Goal: Contribute content: Add original content to the website for others to see

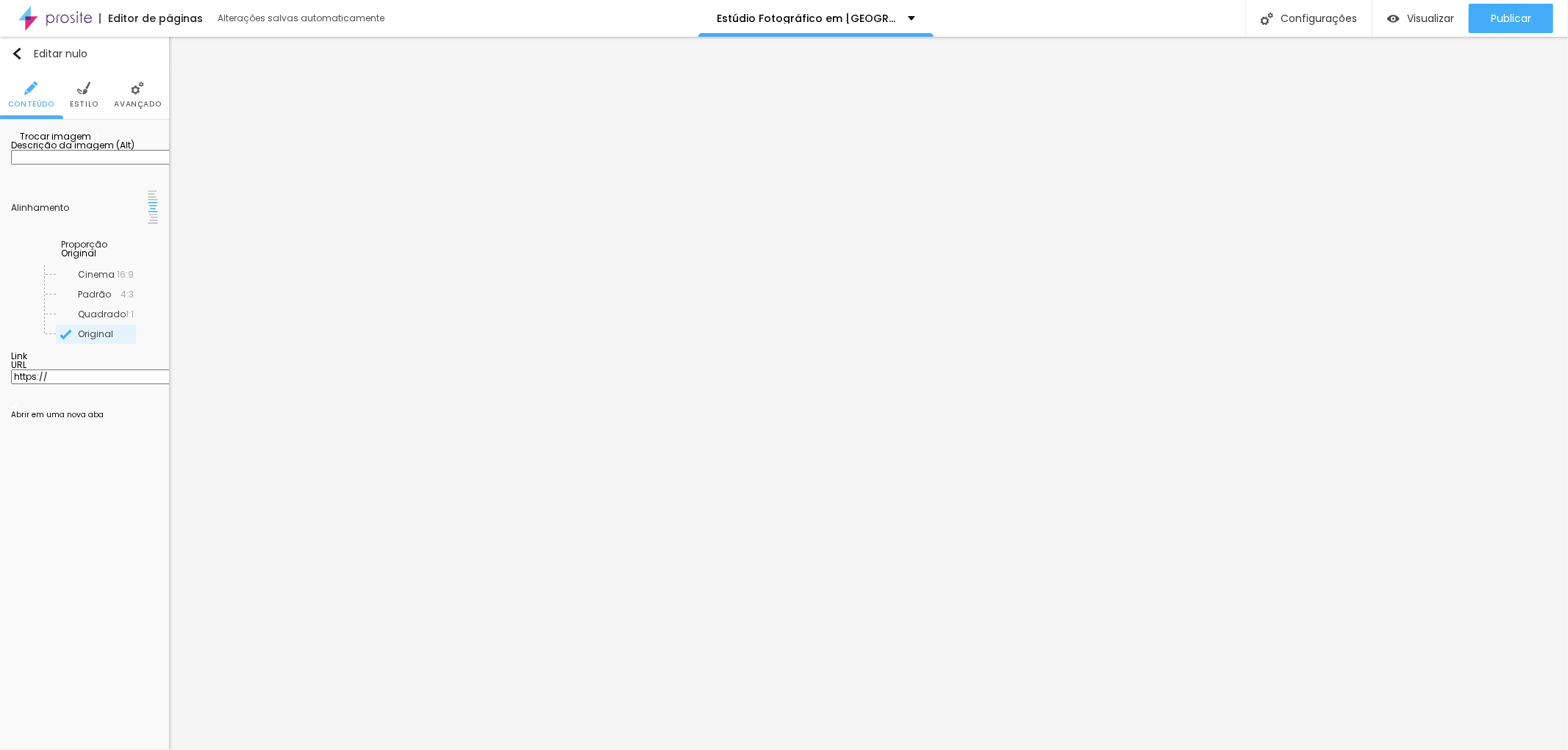
click at [74, 143] on font "Trocar imagem" at bounding box center [55, 136] width 71 height 12
click at [83, 143] on font "Trocar imagem" at bounding box center [55, 136] width 71 height 12
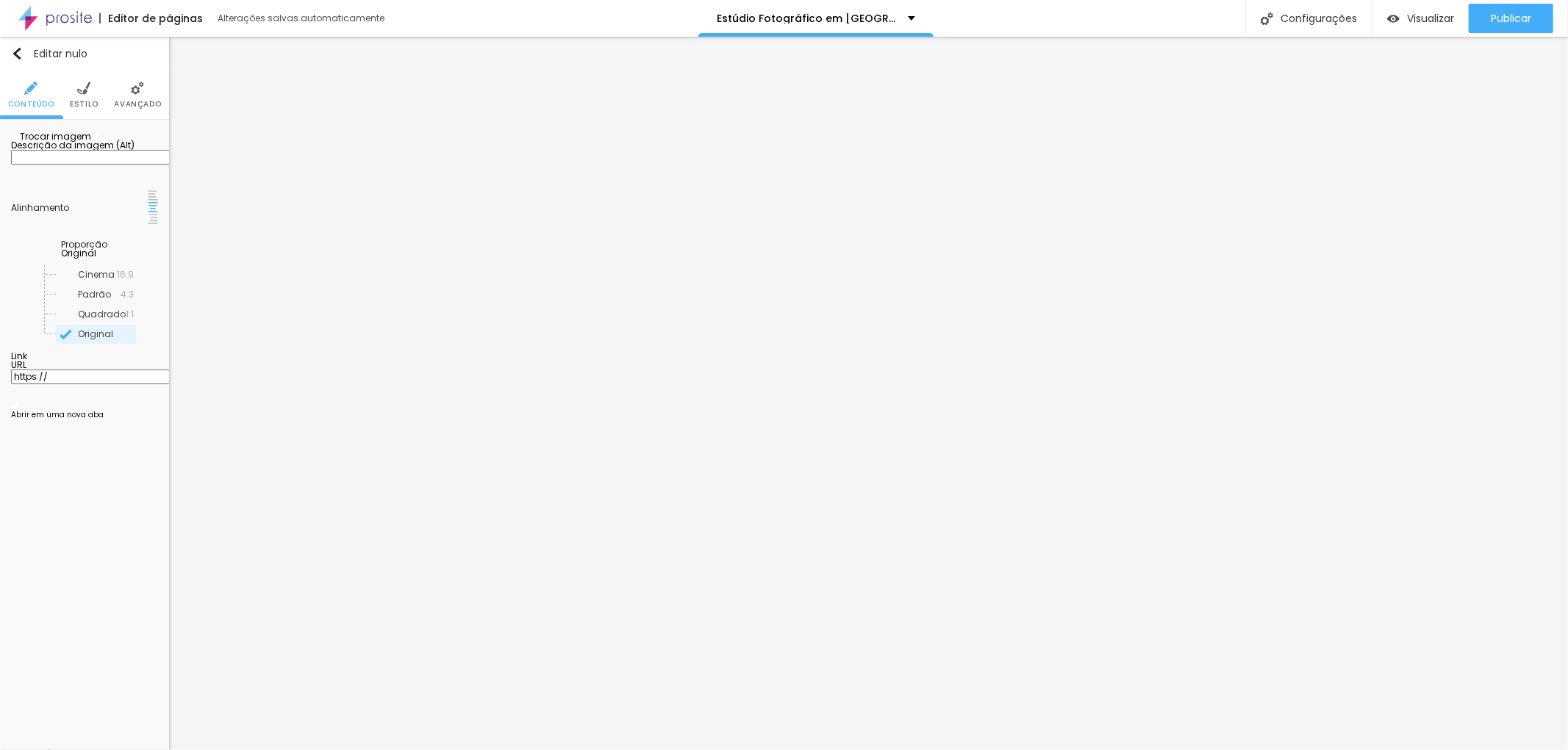
click at [60, 143] on font "Trocar imagem" at bounding box center [55, 136] width 71 height 12
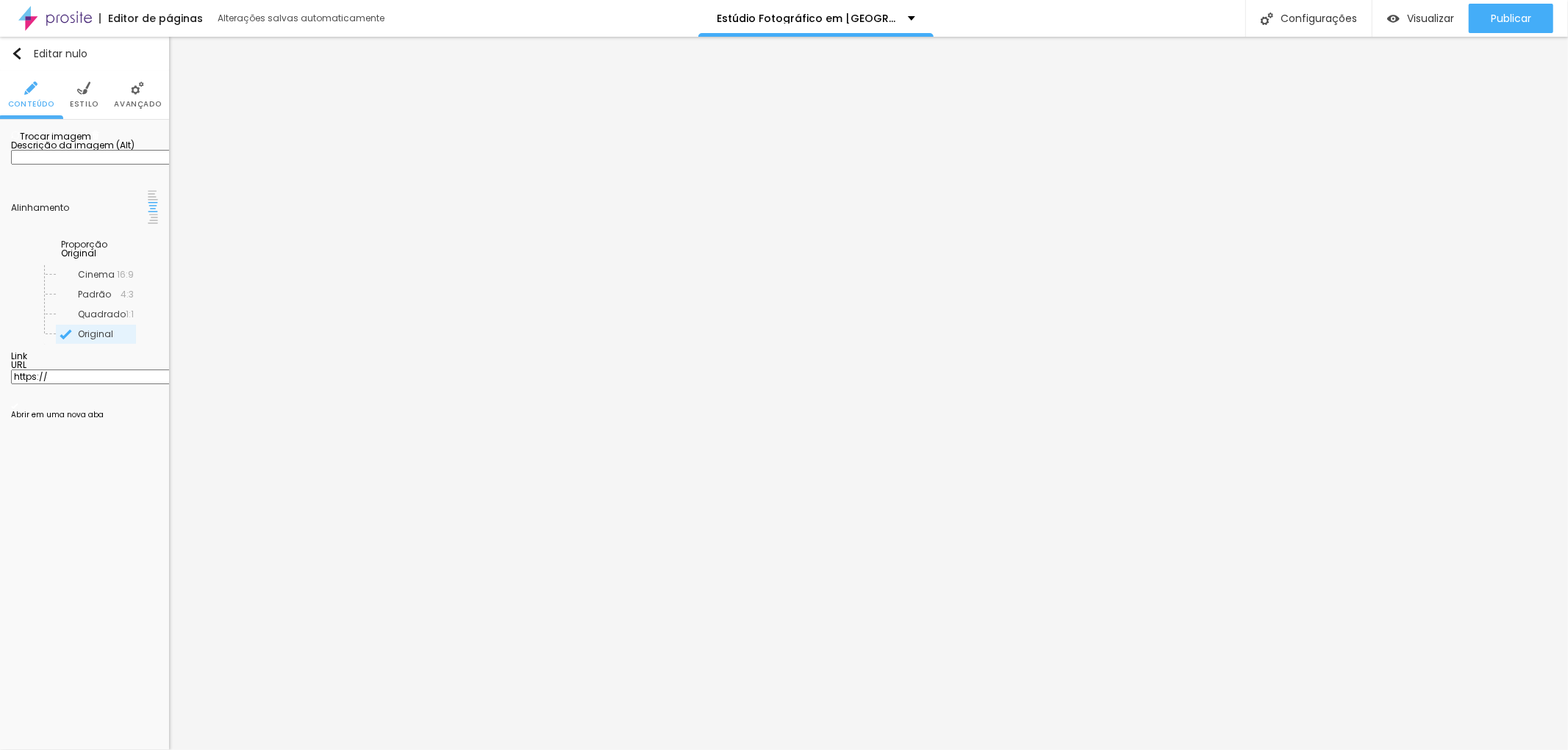
click at [89, 91] on img at bounding box center [84, 88] width 13 height 13
click at [81, 99] on font "Estilo" at bounding box center [84, 104] width 28 height 11
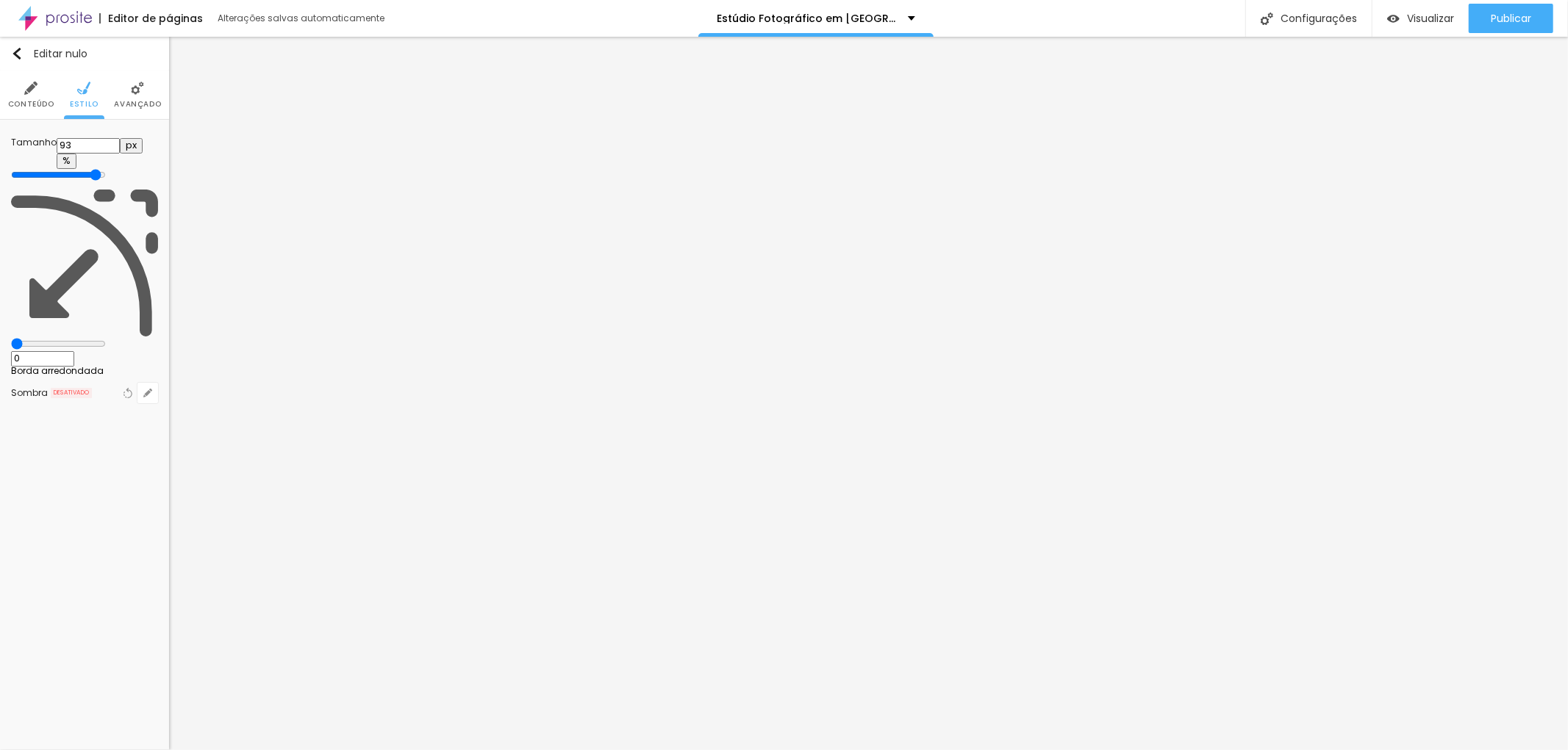
type input "90"
type input "85"
type input "80"
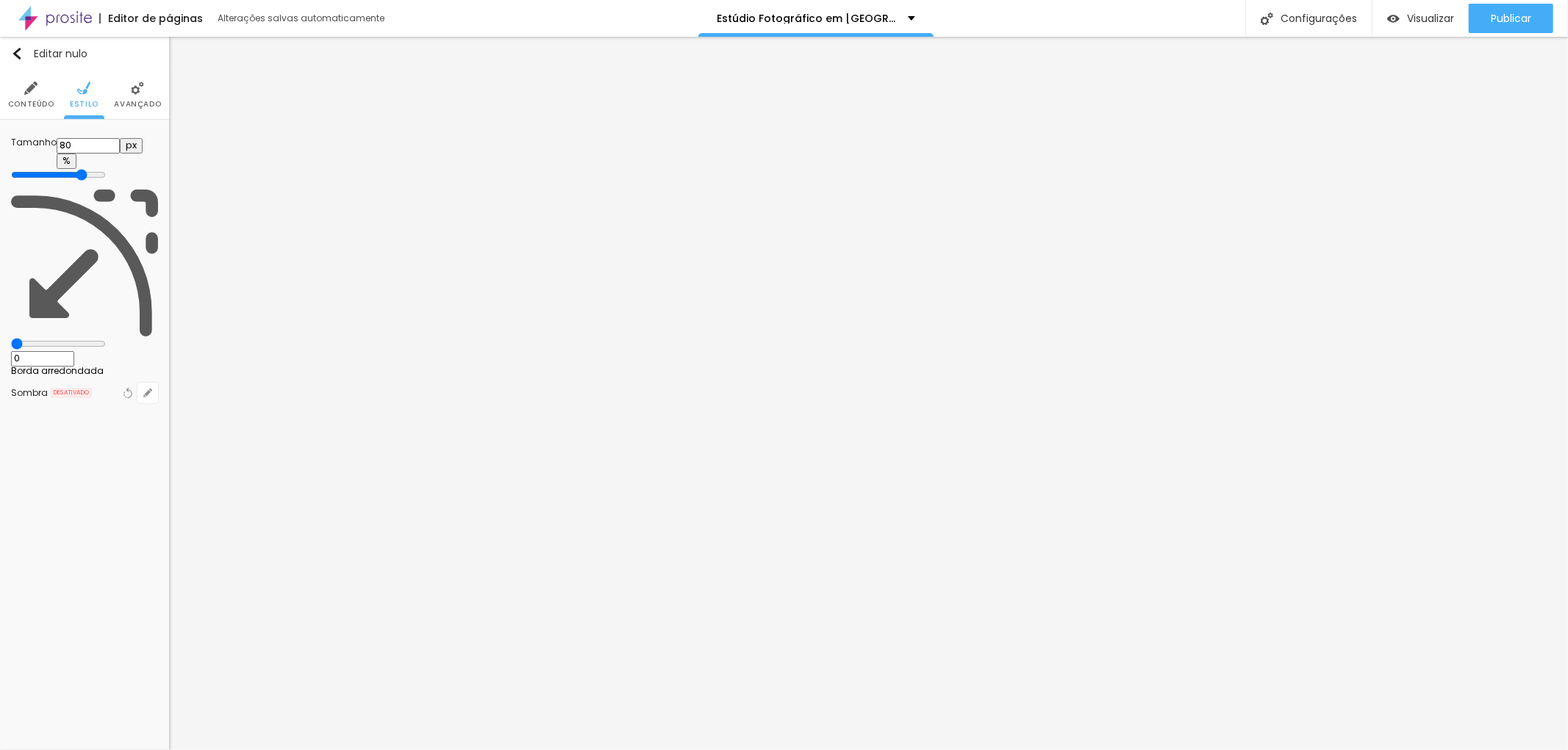
drag, startPoint x: 146, startPoint y: 159, endPoint x: 121, endPoint y: 158, distance: 25.0
type input "80"
click at [106, 169] on input "range" at bounding box center [59, 175] width 95 height 11
